Goal: Task Accomplishment & Management: Complete application form

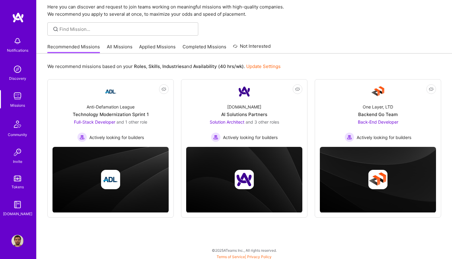
scroll to position [24, 0]
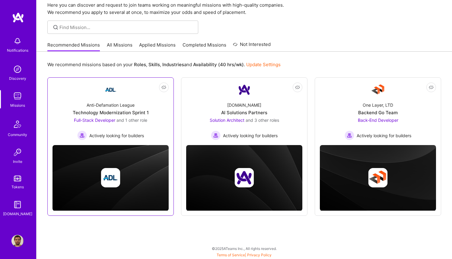
click at [132, 114] on div "Technology Modernization Sprint 1" at bounding box center [111, 112] width 76 height 6
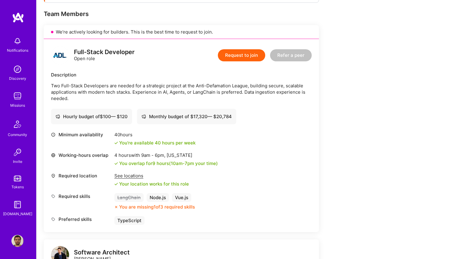
scroll to position [100, 0]
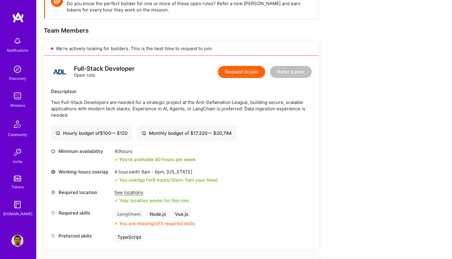
click at [227, 72] on button "Request to join" at bounding box center [241, 72] width 47 height 12
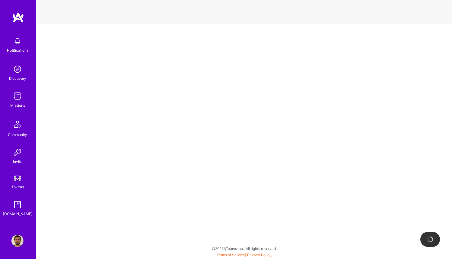
select select "BR"
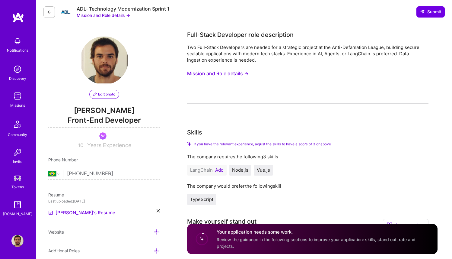
click at [230, 76] on button "Mission and Role details →" at bounding box center [218, 73] width 62 height 11
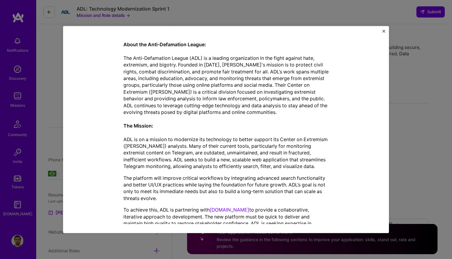
scroll to position [160, 0]
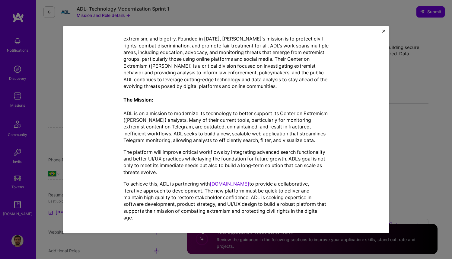
click at [384, 32] on img "Close" at bounding box center [383, 31] width 3 height 3
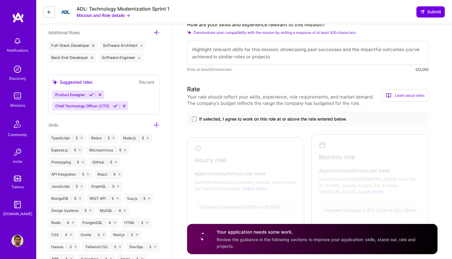
scroll to position [219, 0]
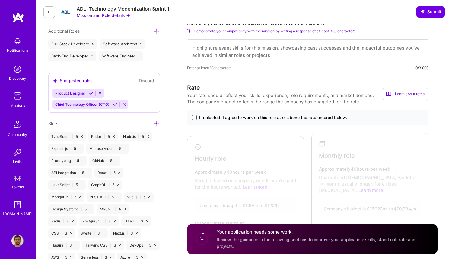
click at [194, 117] on span at bounding box center [194, 117] width 5 height 5
click at [0, 0] on input "If selected, I agree to work on this role at or above the rate entered below." at bounding box center [0, 0] width 0 height 0
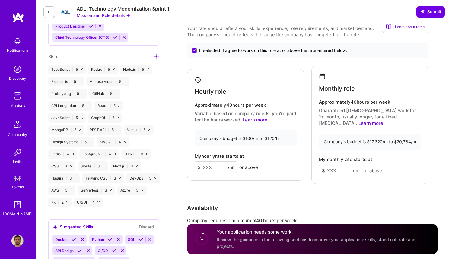
scroll to position [290, 0]
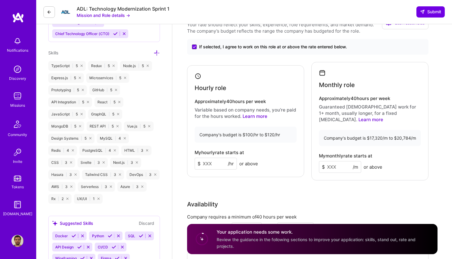
click at [213, 162] on input at bounding box center [216, 164] width 42 height 12
click at [335, 163] on input at bounding box center [340, 167] width 42 height 12
click at [208, 158] on input "100" at bounding box center [216, 164] width 42 height 12
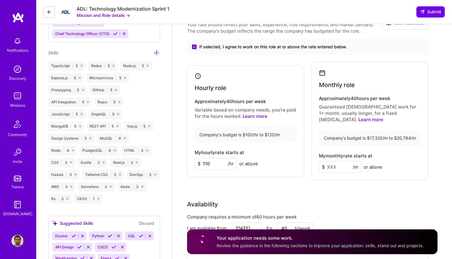
type input "110"
click at [335, 161] on input at bounding box center [340, 167] width 42 height 12
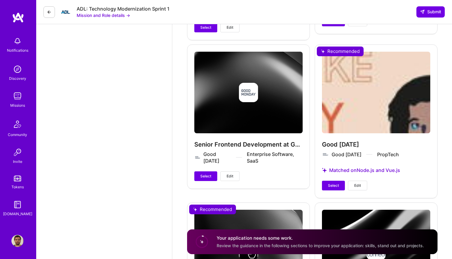
scroll to position [1129, 0]
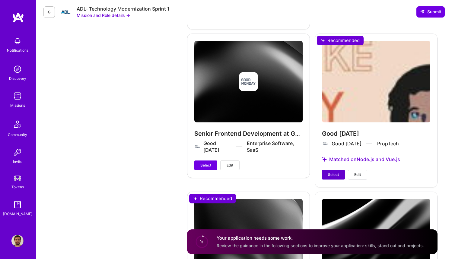
type input "17600"
click at [335, 172] on span "Select" at bounding box center [333, 174] width 11 height 5
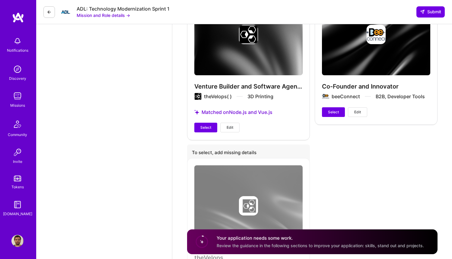
scroll to position [1329, 0]
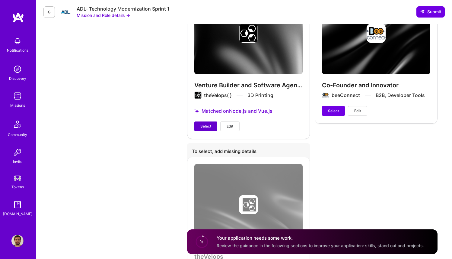
click at [202, 123] on span "Select" at bounding box center [205, 125] width 11 height 5
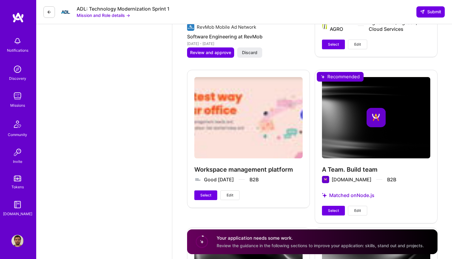
scroll to position [777, 0]
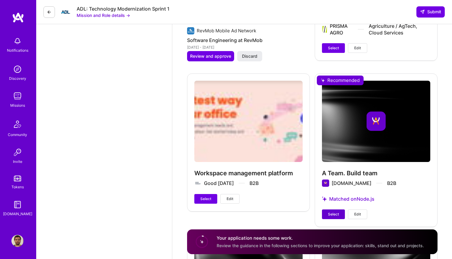
click at [327, 209] on button "Select" at bounding box center [333, 214] width 23 height 10
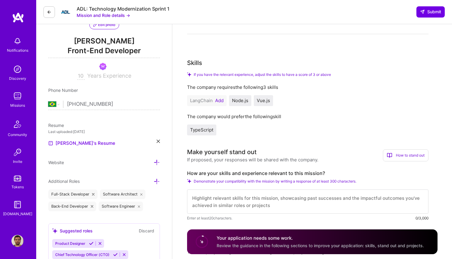
scroll to position [71, 0]
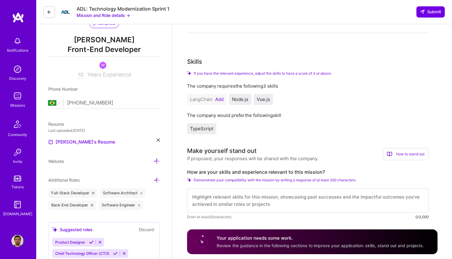
click at [219, 99] on button "Add" at bounding box center [219, 99] width 8 height 5
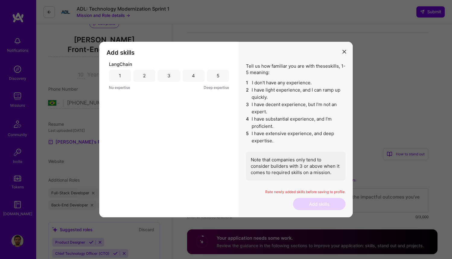
click at [172, 79] on div "3" at bounding box center [169, 76] width 22 height 12
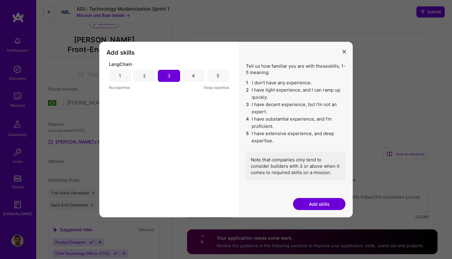
click at [196, 75] on div "4" at bounding box center [194, 76] width 22 height 12
click at [318, 202] on button "Add skills" at bounding box center [319, 204] width 53 height 12
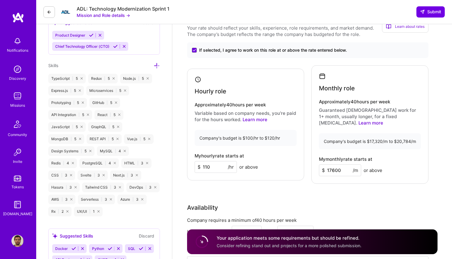
scroll to position [218, 0]
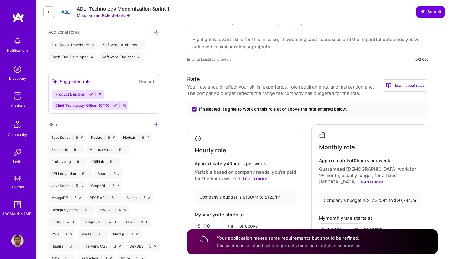
click at [91, 94] on icon at bounding box center [91, 94] width 5 height 5
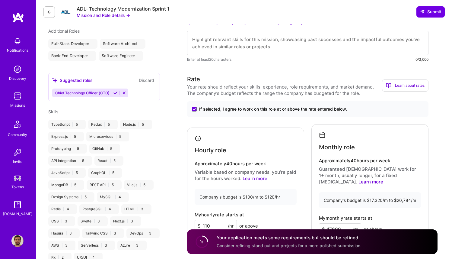
scroll to position [181, 0]
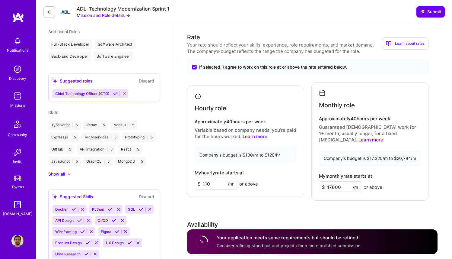
click at [115, 93] on icon at bounding box center [115, 93] width 5 height 5
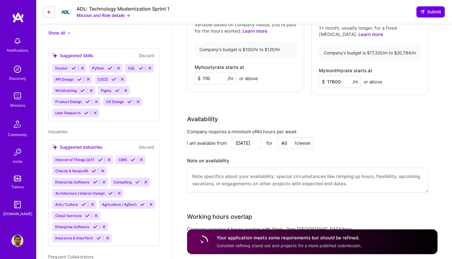
scroll to position [296, 0]
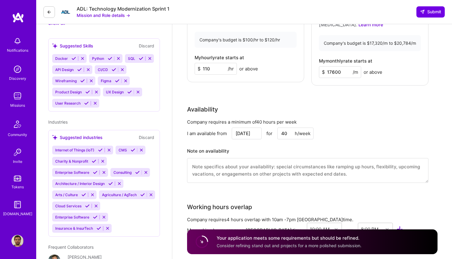
click at [80, 68] on icon at bounding box center [79, 69] width 5 height 5
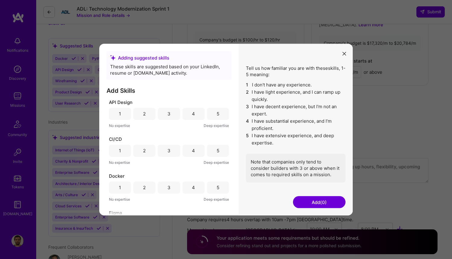
click at [217, 115] on div "5" at bounding box center [218, 113] width 3 height 6
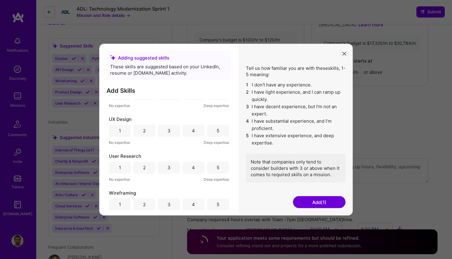
scroll to position [244, 0]
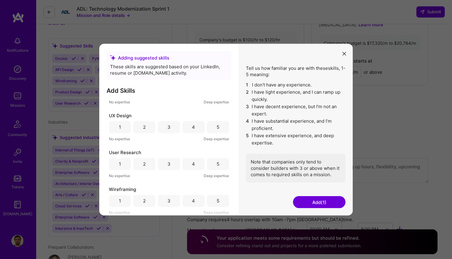
click at [217, 201] on div "5" at bounding box center [218, 200] width 3 height 6
click at [315, 200] on button "Add (2)" at bounding box center [319, 202] width 53 height 12
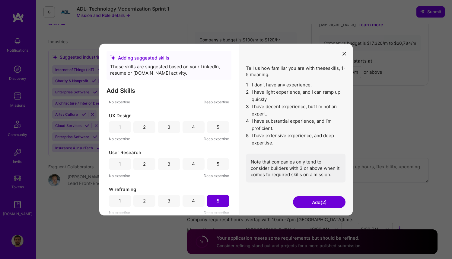
click at [346, 55] on icon "modal" at bounding box center [344, 54] width 4 height 4
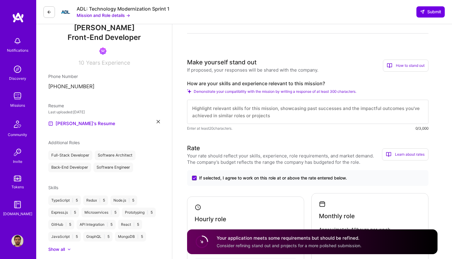
scroll to position [69, 0]
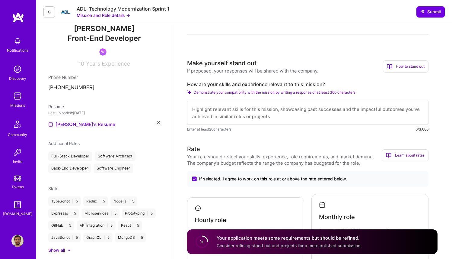
click at [236, 83] on label "How are your skills and experience relevant to this mission?" at bounding box center [307, 84] width 241 height 6
copy label "How are your skills and experience relevant to this mission?"
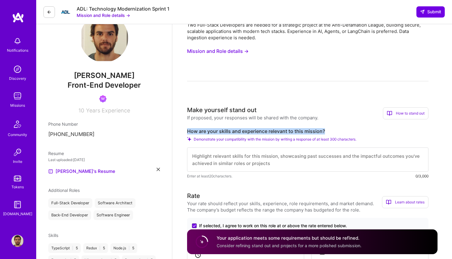
scroll to position [0, 0]
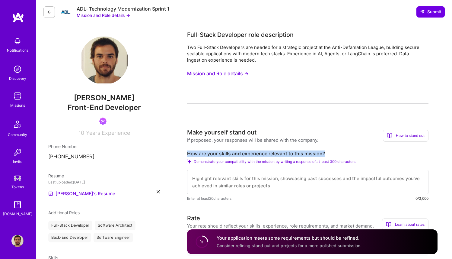
click at [240, 74] on button "Mission and Role details →" at bounding box center [218, 73] width 62 height 11
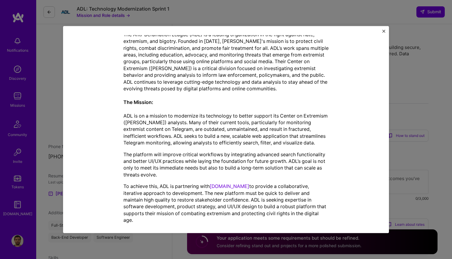
scroll to position [160, 0]
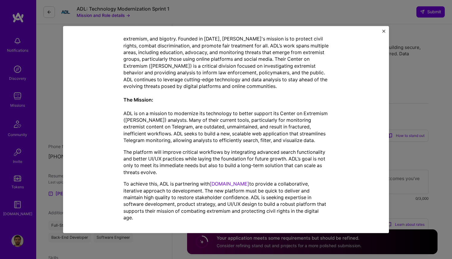
drag, startPoint x: 123, startPoint y: 67, endPoint x: 245, endPoint y: 227, distance: 201.2
click at [245, 227] on div "Mission Description and Role Details Full-Stack Developer role description Two …" at bounding box center [226, 129] width 326 height 207
copy div "Full-Stack Developer role description Two Full-Stack Developers are needed for …"
click at [383, 30] on img "Close" at bounding box center [383, 31] width 3 height 3
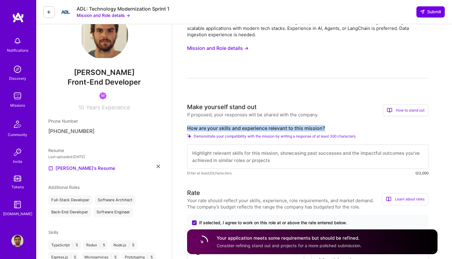
scroll to position [47, 0]
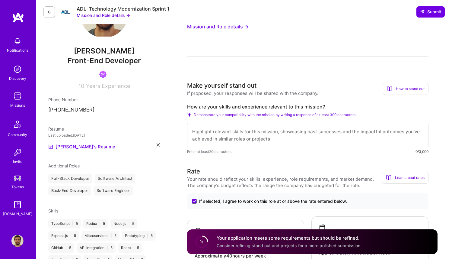
click at [222, 129] on textarea at bounding box center [307, 135] width 241 height 24
paste textarea "I bring over a decade of full-stack development experience building secure, sca…"
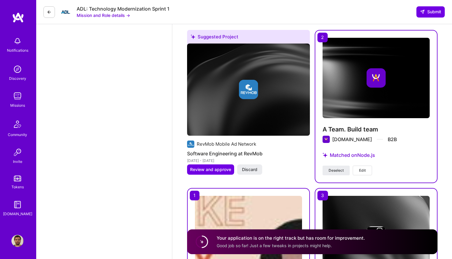
scroll to position [635, 0]
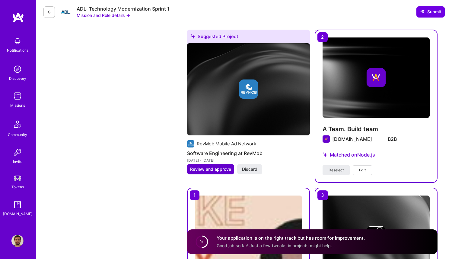
type textarea "I bring over a decade of full-stack development experience building secure, sca…"
click at [215, 166] on span "Review and approve" at bounding box center [210, 169] width 41 height 6
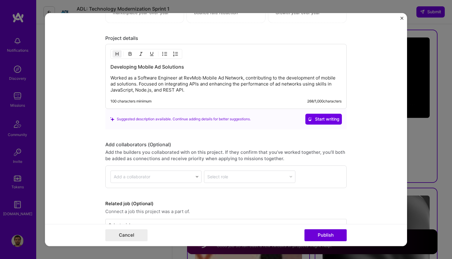
scroll to position [566, 0]
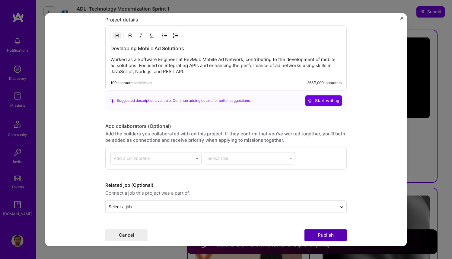
click at [312, 237] on button "Publish" at bounding box center [325, 235] width 42 height 12
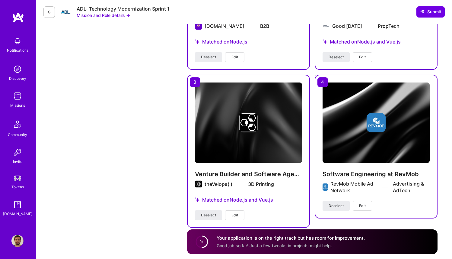
scroll to position [753, 0]
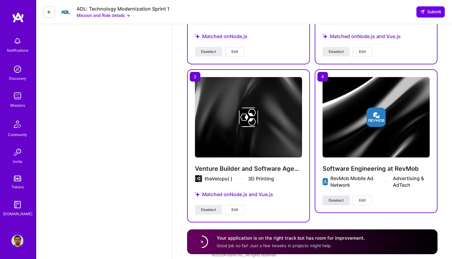
click at [333, 197] on span "Deselect" at bounding box center [336, 199] width 15 height 5
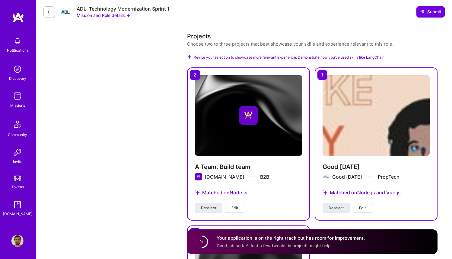
scroll to position [597, 0]
click at [295, 55] on span "Revise your selection to showcase more relevant experience. Demonstrate how you…" at bounding box center [290, 58] width 192 height 6
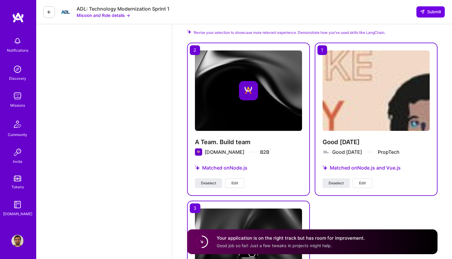
scroll to position [753, 0]
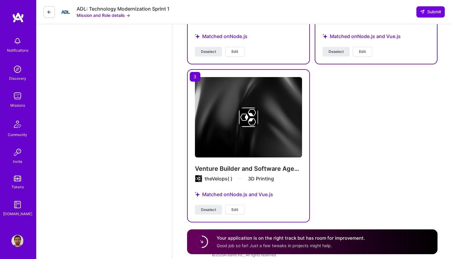
click at [360, 143] on div "A Team. Build team A.Team B2B Matched on Node.js Deselect Edit Good Monday Good…" at bounding box center [312, 66] width 250 height 311
click at [50, 13] on icon at bounding box center [49, 12] width 5 height 5
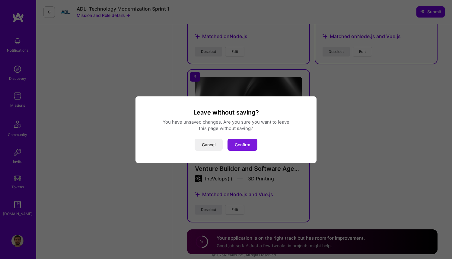
click at [241, 147] on button "Confirm" at bounding box center [243, 145] width 30 height 12
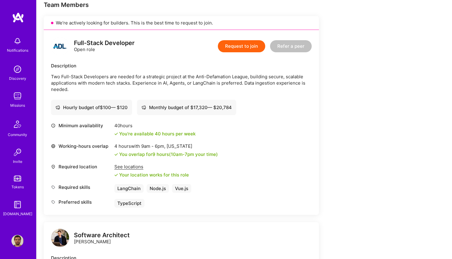
scroll to position [116, 0]
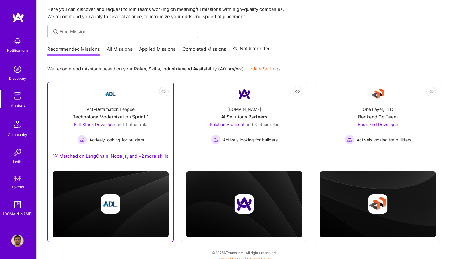
scroll to position [21, 0]
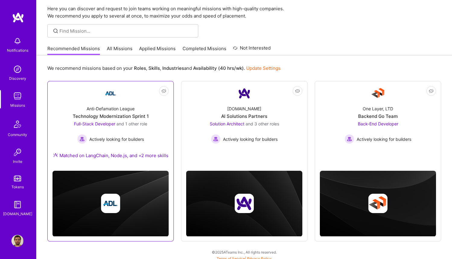
click at [161, 131] on div "Anti-Defamation League Technology Modernization Sprint 1 Full-Stack Developer a…" at bounding box center [111, 132] width 116 height 65
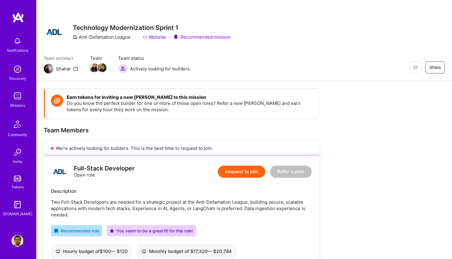
click at [16, 44] on img at bounding box center [17, 41] width 12 height 12
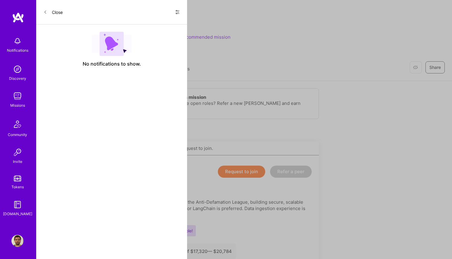
click at [45, 11] on icon at bounding box center [46, 12] width 2 height 3
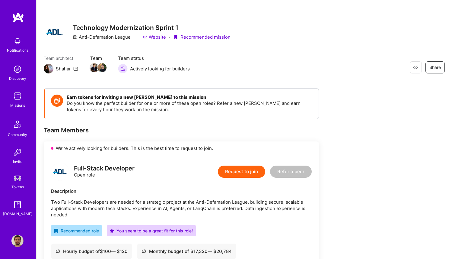
click at [18, 14] on img at bounding box center [18, 17] width 12 height 11
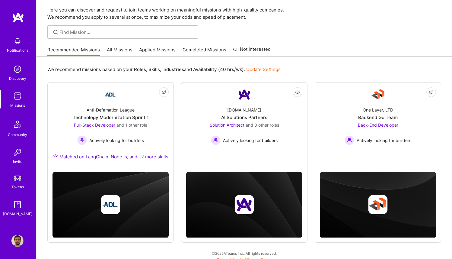
scroll to position [21, 0]
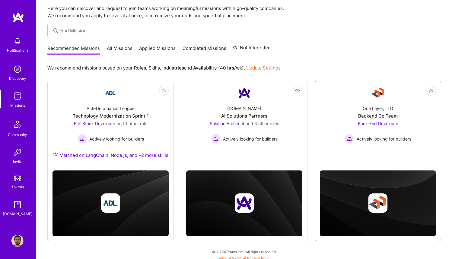
click at [383, 152] on link "Not Interested One Layer, LTD Backend Go Team Back-End Developer Actively looki…" at bounding box center [378, 122] width 116 height 72
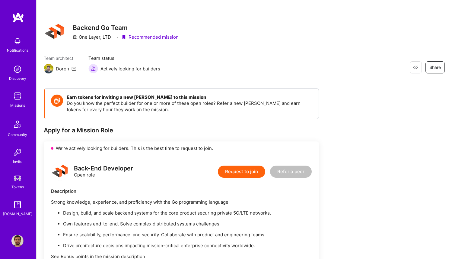
click at [17, 19] on img at bounding box center [18, 17] width 12 height 11
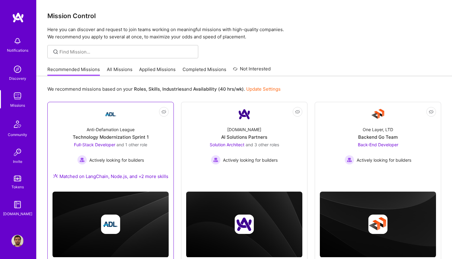
scroll to position [24, 0]
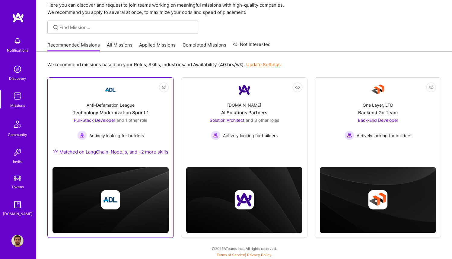
click at [154, 119] on div "Anti-Defamation League Technology Modernization Sprint 1 Full-Stack Developer a…" at bounding box center [111, 129] width 116 height 65
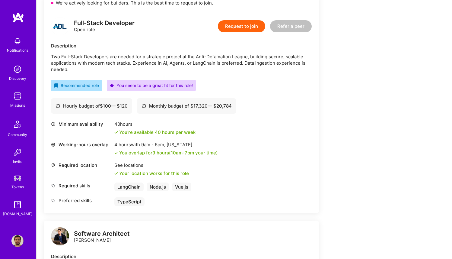
scroll to position [119, 0]
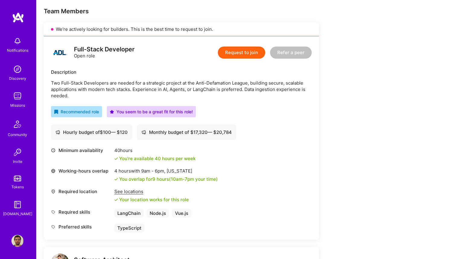
click at [266, 117] on div "Full-Stack Developer Open role Request to join Refer a peer Description Two Ful…" at bounding box center [181, 137] width 275 height 203
click at [235, 50] on button "Request to join" at bounding box center [241, 52] width 47 height 12
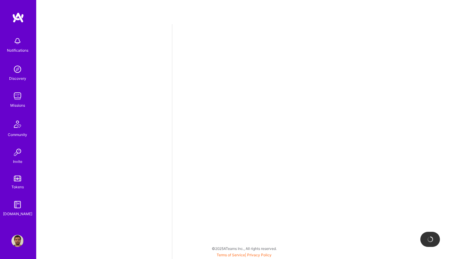
select select "BR"
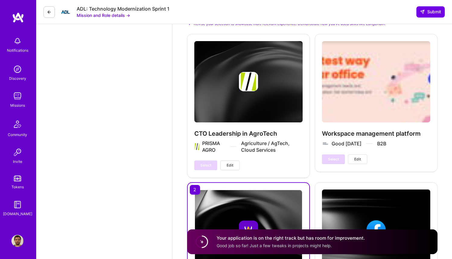
scroll to position [708, 0]
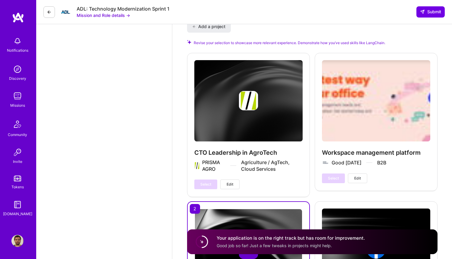
click at [230, 181] on span "Edit" at bounding box center [230, 183] width 7 height 5
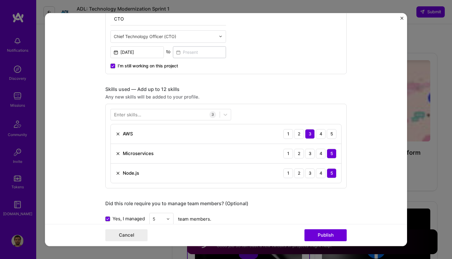
scroll to position [202, 0]
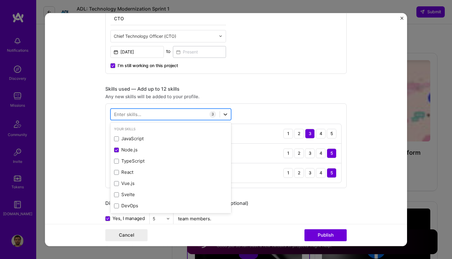
click at [224, 116] on icon at bounding box center [225, 114] width 6 height 6
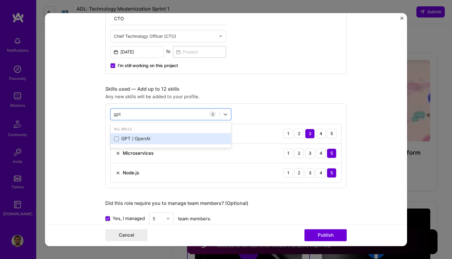
click at [161, 138] on div "GPT / OpenAI" at bounding box center [170, 138] width 113 height 6
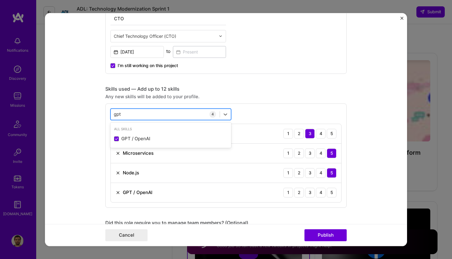
click at [161, 116] on div "gpt gpt" at bounding box center [165, 114] width 109 height 10
click at [153, 113] on div "gpt gpt" at bounding box center [165, 114] width 109 height 10
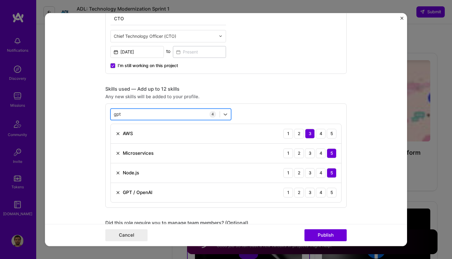
click at [153, 113] on div "gpt gpt" at bounding box center [165, 114] width 109 height 10
type input "g"
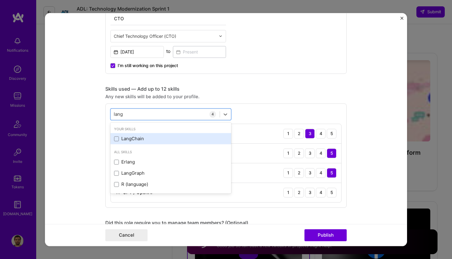
click at [138, 137] on div "LangChain" at bounding box center [170, 138] width 113 height 6
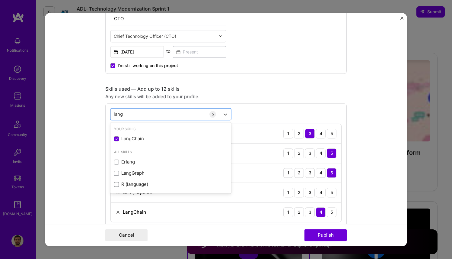
type input "lang"
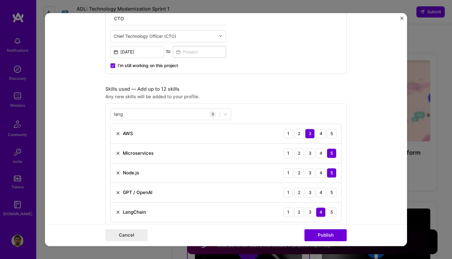
click at [270, 91] on div "Skills used — Add up to 12 skills" at bounding box center [225, 89] width 241 height 6
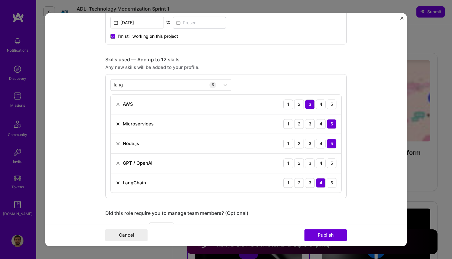
scroll to position [240, 0]
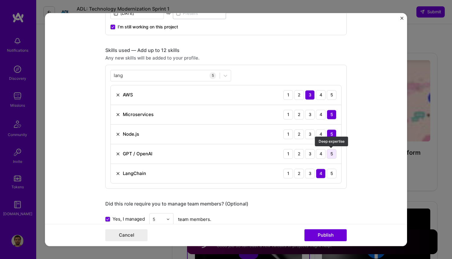
click at [330, 153] on div "5" at bounding box center [332, 154] width 10 height 10
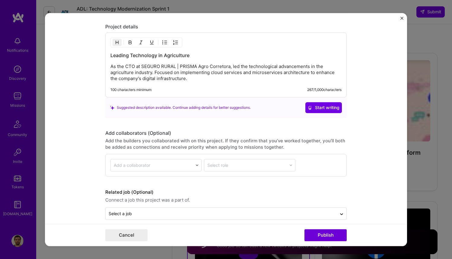
scroll to position [578, 0]
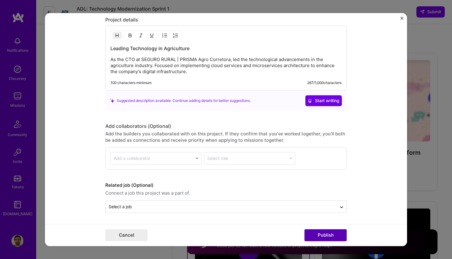
click at [323, 235] on button "Publish" at bounding box center [325, 235] width 42 height 12
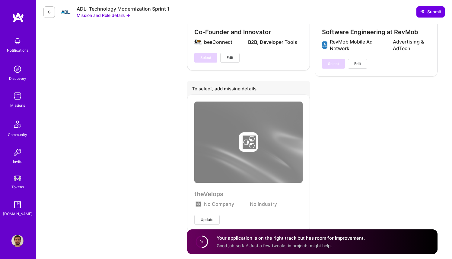
scroll to position [1450, 0]
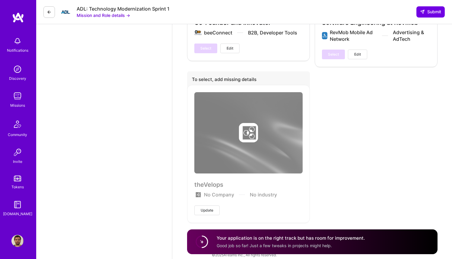
click at [14, 21] on img at bounding box center [18, 17] width 12 height 11
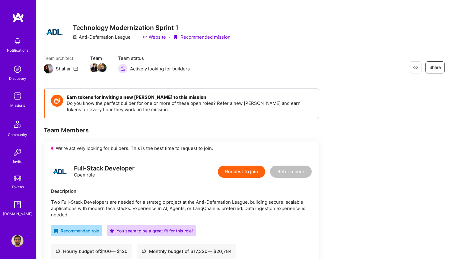
click at [114, 37] on div "Anti-Defamation League" at bounding box center [102, 37] width 58 height 6
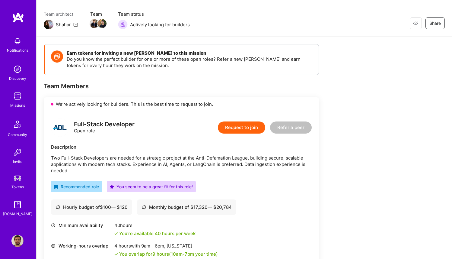
scroll to position [70, 0]
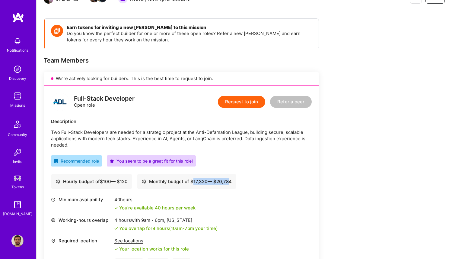
drag, startPoint x: 194, startPoint y: 182, endPoint x: 232, endPoint y: 184, distance: 38.1
click at [232, 184] on div "Monthly budget of $ 17,320 — $ 20,784" at bounding box center [187, 181] width 90 height 6
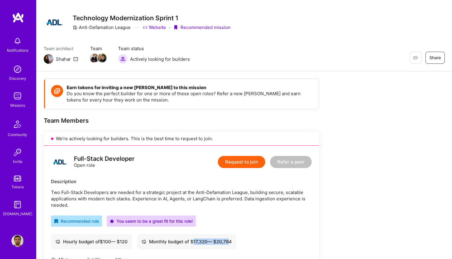
scroll to position [0, 0]
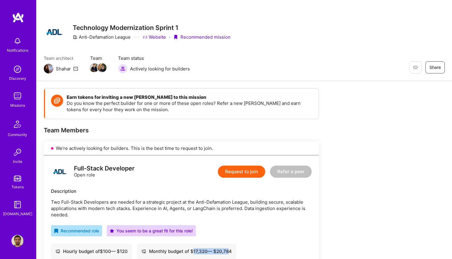
click at [17, 14] on img at bounding box center [18, 17] width 12 height 11
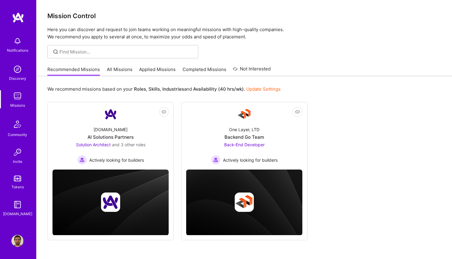
click at [148, 71] on link "Applied Missions" at bounding box center [157, 71] width 37 height 10
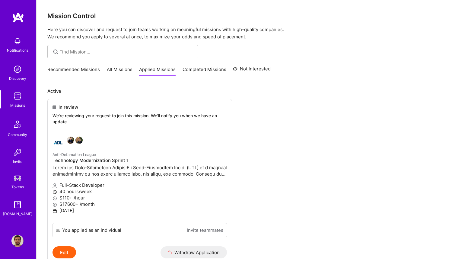
click at [112, 66] on div "Recommended Missions All Missions Applied Missions Completed Missions Not Inter…" at bounding box center [158, 69] width 223 height 13
click at [112, 68] on link "All Missions" at bounding box center [120, 71] width 26 height 10
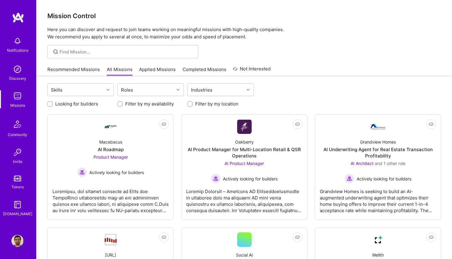
click at [76, 69] on link "Recommended Missions" at bounding box center [73, 71] width 53 height 10
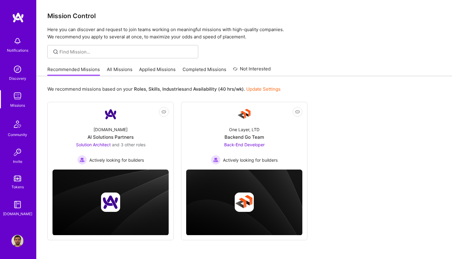
click at [20, 44] on img at bounding box center [17, 41] width 12 height 12
click at [18, 12] on div "Notifications Discovery Missions Community Invite Tokens A.Guide Profile" at bounding box center [18, 129] width 36 height 259
click at [18, 14] on img at bounding box center [18, 17] width 12 height 11
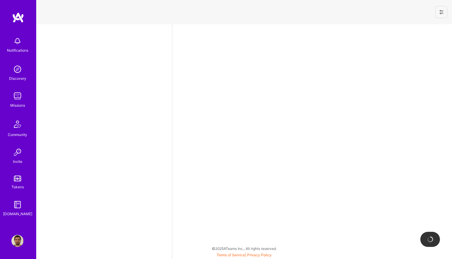
select select "BR"
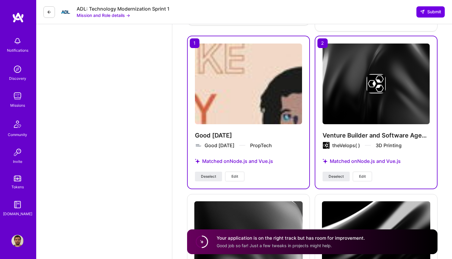
scroll to position [1179, 0]
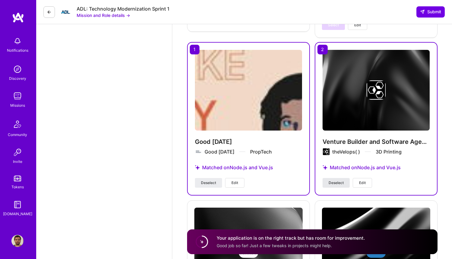
click at [329, 180] on span "Deselect" at bounding box center [336, 182] width 15 height 5
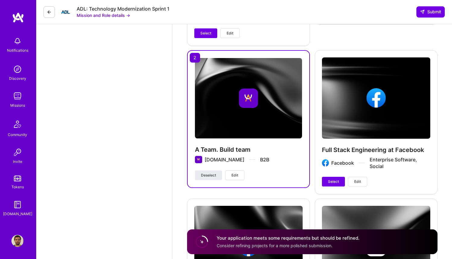
scroll to position [874, 0]
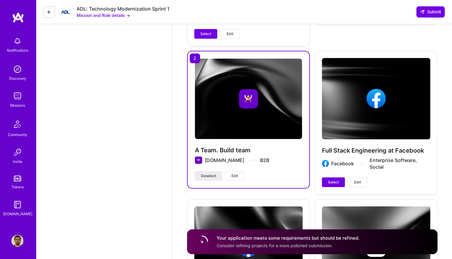
click at [285, 146] on h4 "A Team. Build team" at bounding box center [248, 150] width 107 height 8
click at [234, 173] on span "Edit" at bounding box center [234, 175] width 7 height 5
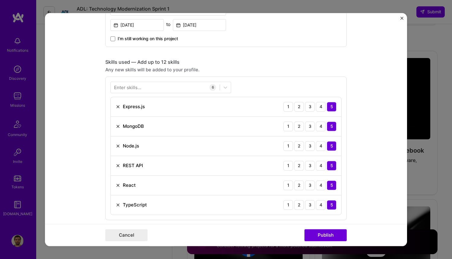
scroll to position [233, 0]
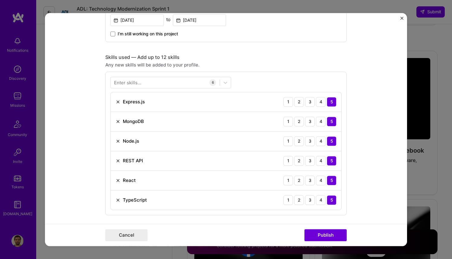
click at [403, 17] on img "Close" at bounding box center [401, 18] width 3 height 3
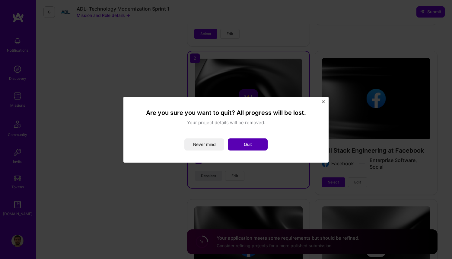
click at [251, 144] on button "Quit" at bounding box center [248, 144] width 40 height 12
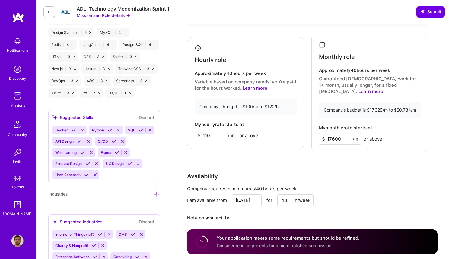
scroll to position [382, 0]
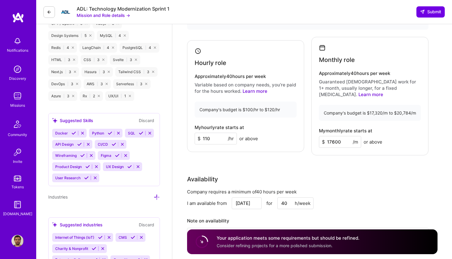
click at [20, 21] on img at bounding box center [18, 17] width 12 height 11
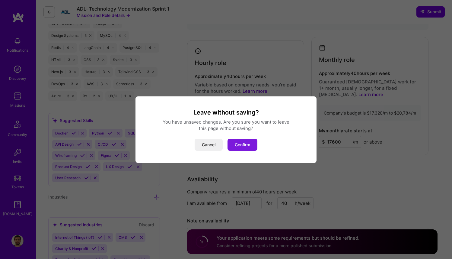
click at [239, 145] on button "Confirm" at bounding box center [243, 145] width 30 height 12
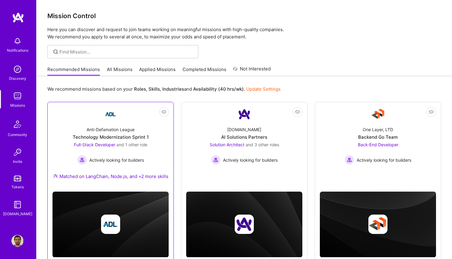
click at [161, 142] on div "Anti-Defamation League Technology Modernization Sprint 1 Full-Stack Developer a…" at bounding box center [111, 153] width 116 height 65
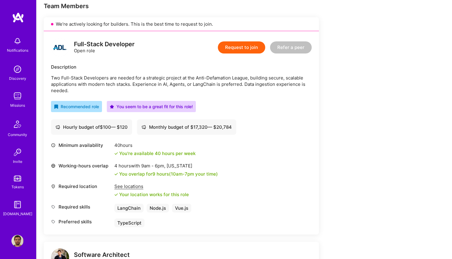
scroll to position [125, 0]
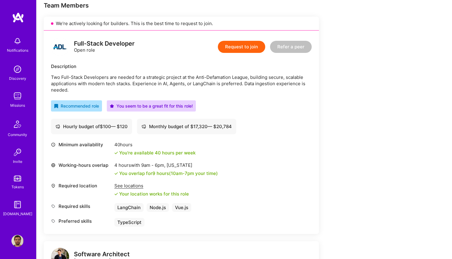
click at [241, 45] on button "Request to join" at bounding box center [241, 47] width 47 height 12
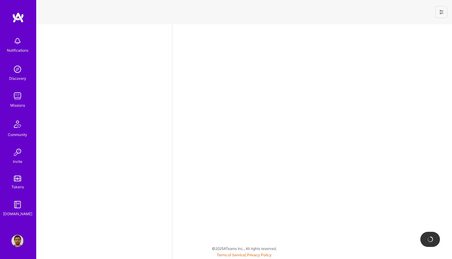
select select "BR"
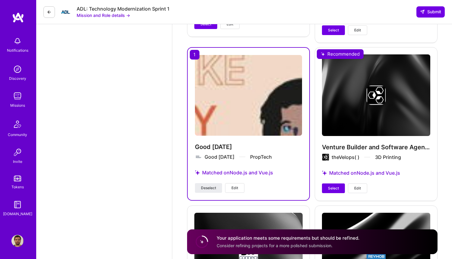
scroll to position [1174, 0]
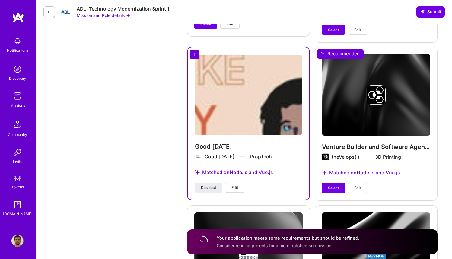
click at [202, 176] on div "Matched on Node.js and Vue.js" at bounding box center [248, 172] width 107 height 21
click at [205, 185] on span "Deselect" at bounding box center [208, 187] width 15 height 5
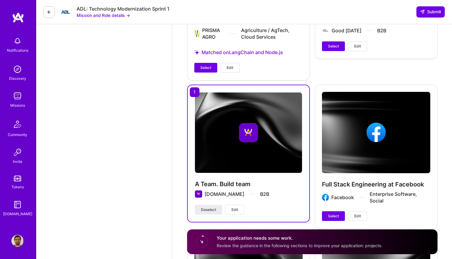
scroll to position [837, 0]
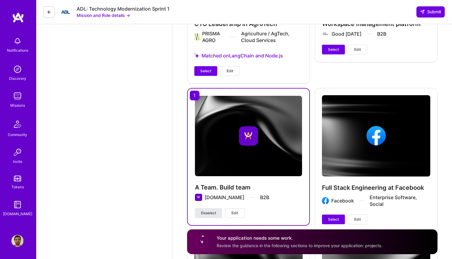
click at [212, 210] on span "Deselect" at bounding box center [208, 212] width 15 height 5
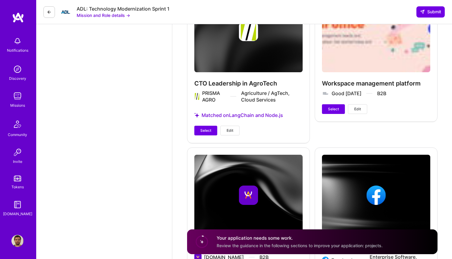
scroll to position [792, 0]
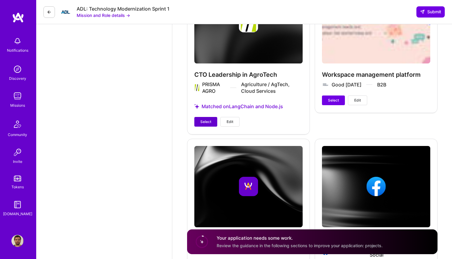
click at [205, 119] on span "Select" at bounding box center [205, 121] width 11 height 5
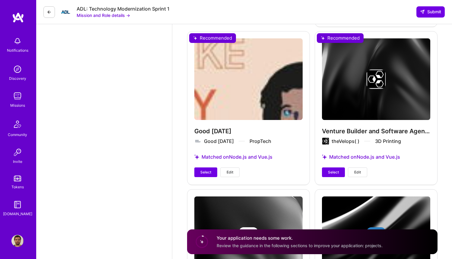
scroll to position [1198, 0]
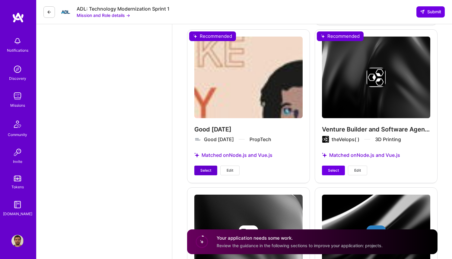
click at [207, 167] on span "Select" at bounding box center [205, 169] width 11 height 5
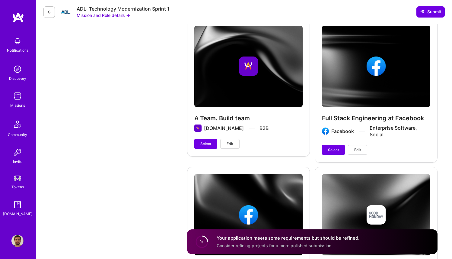
scroll to position [899, 0]
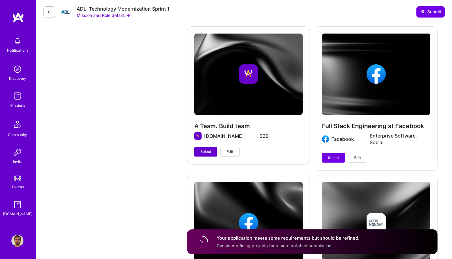
click at [207, 149] on span "Select" at bounding box center [205, 151] width 11 height 5
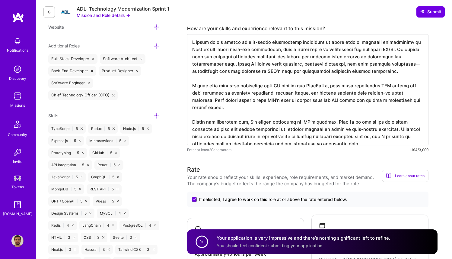
scroll to position [205, 0]
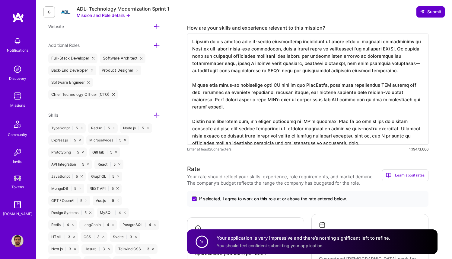
click at [425, 14] on span "Submit" at bounding box center [430, 12] width 21 height 6
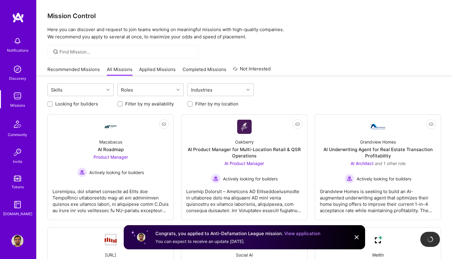
click at [355, 235] on img at bounding box center [356, 236] width 7 height 7
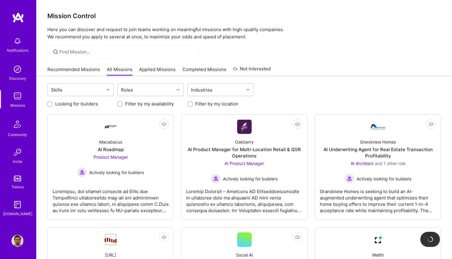
click at [74, 69] on link "Recommended Missions" at bounding box center [73, 71] width 53 height 10
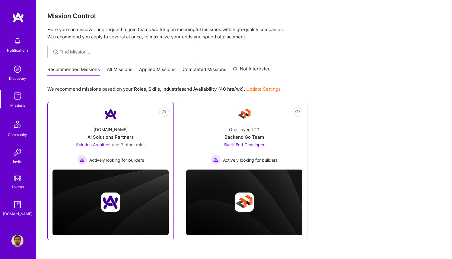
click at [161, 128] on div "[DOMAIN_NAME] AI Solutions Partners Solution Architect and 3 other roles Active…" at bounding box center [111, 142] width 116 height 43
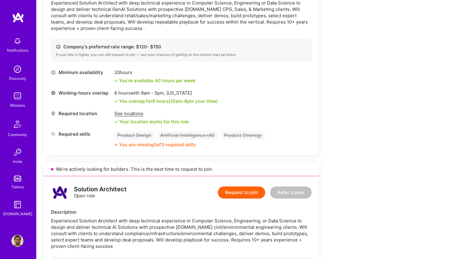
scroll to position [51, 0]
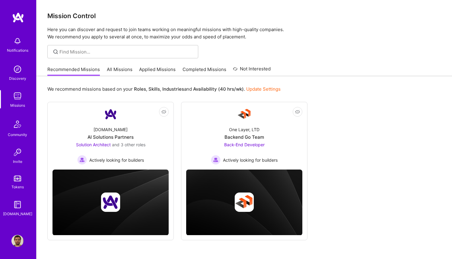
click at [151, 68] on link "Applied Missions" at bounding box center [157, 71] width 37 height 10
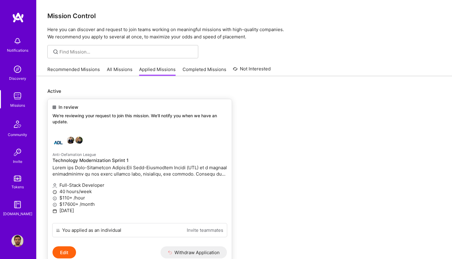
click at [163, 130] on div "In review We're reviewing your request to join this mission. We'll notify you w…" at bounding box center [140, 115] width 184 height 33
click at [123, 117] on p "We're reviewing your request to join this mission. We'll notify you when we hav…" at bounding box center [140, 119] width 174 height 12
click at [19, 16] on img at bounding box center [18, 17] width 12 height 11
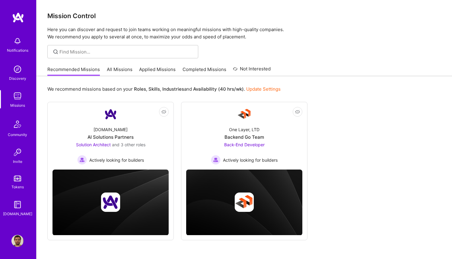
click at [154, 69] on link "Applied Missions" at bounding box center [157, 71] width 37 height 10
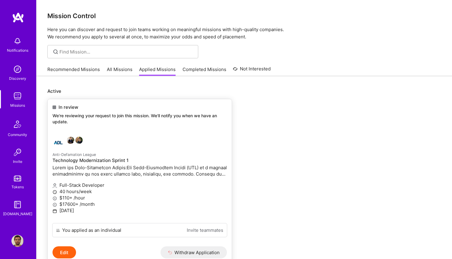
click at [144, 124] on p "We're reviewing your request to join this mission. We'll notify you when we hav…" at bounding box center [140, 119] width 174 height 12
click at [65, 249] on button "Edit" at bounding box center [65, 252] width 24 height 12
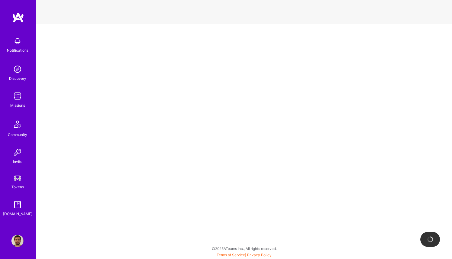
select select "BR"
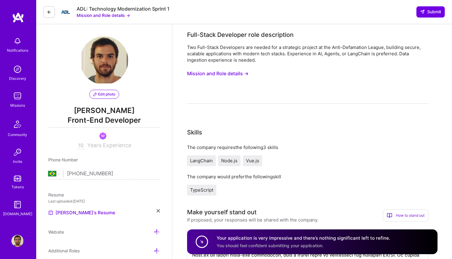
click at [116, 14] on button "Mission and Role details →" at bounding box center [103, 15] width 53 height 6
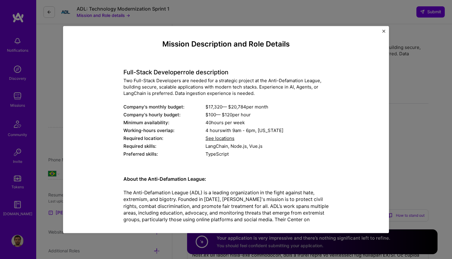
click at [118, 13] on div "Mission Description and Role Details Full-Stack Developer role description Two …" at bounding box center [226, 129] width 452 height 259
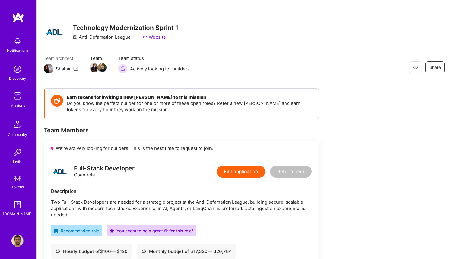
click at [19, 17] on img at bounding box center [18, 17] width 12 height 11
